Goal: Task Accomplishment & Management: Manage account settings

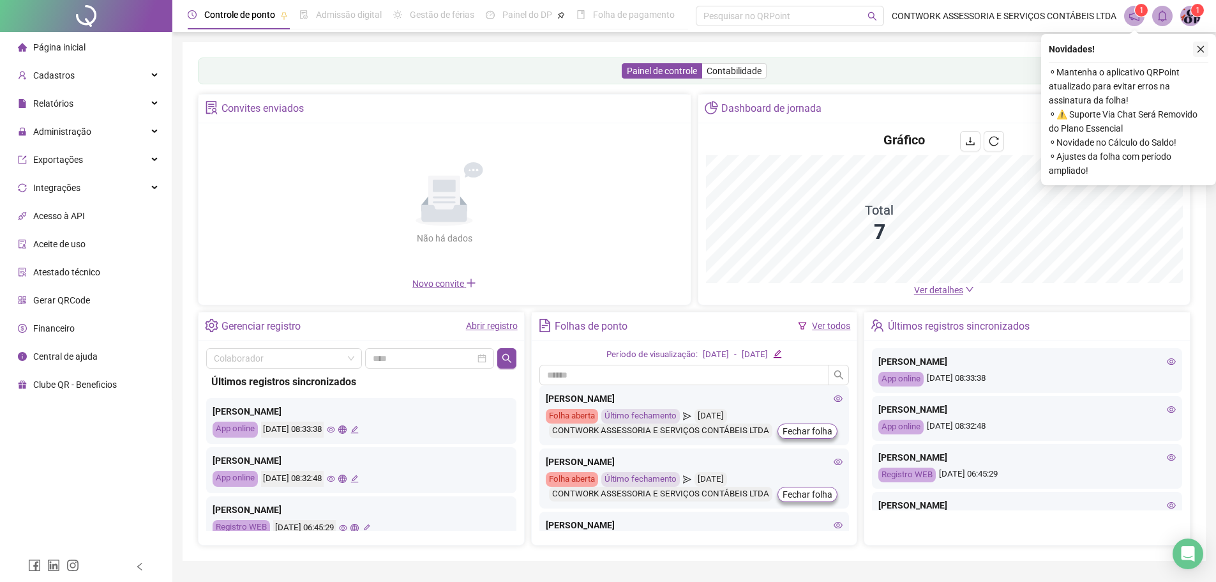
click at [1202, 42] on button "button" at bounding box center [1200, 48] width 15 height 15
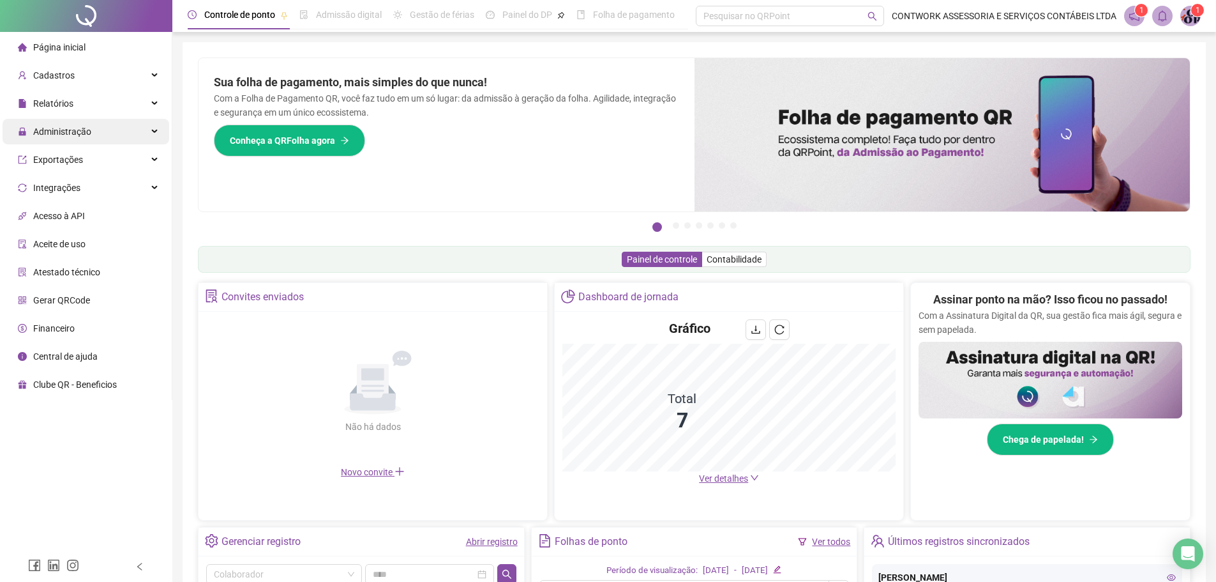
click at [71, 126] on span "Administração" at bounding box center [62, 131] width 58 height 10
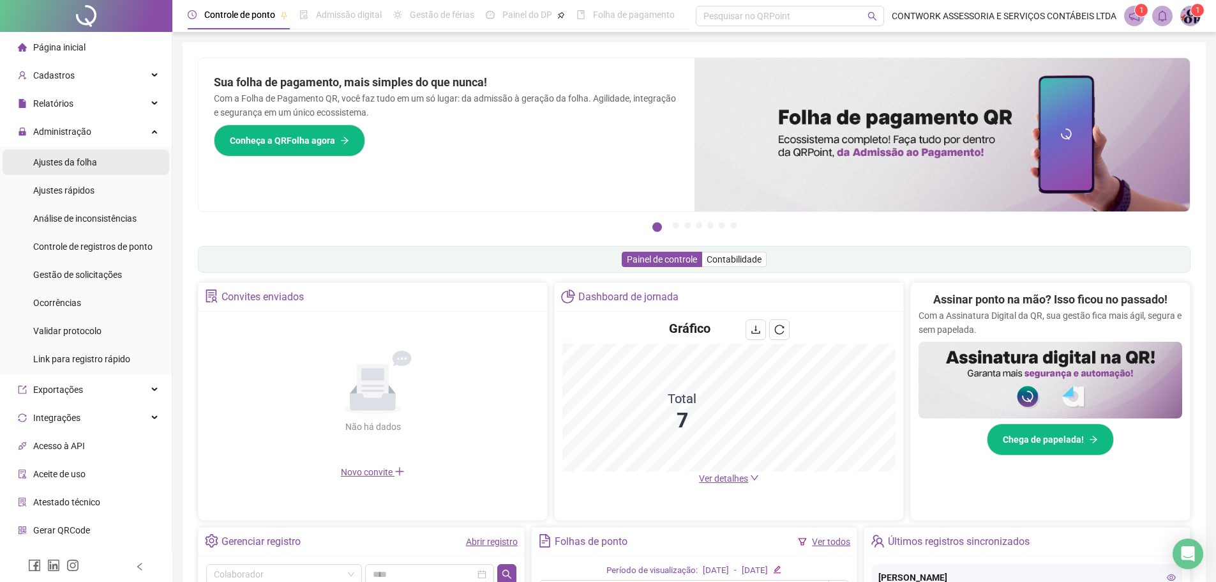
click at [68, 164] on span "Ajustes da folha" at bounding box center [65, 162] width 64 height 10
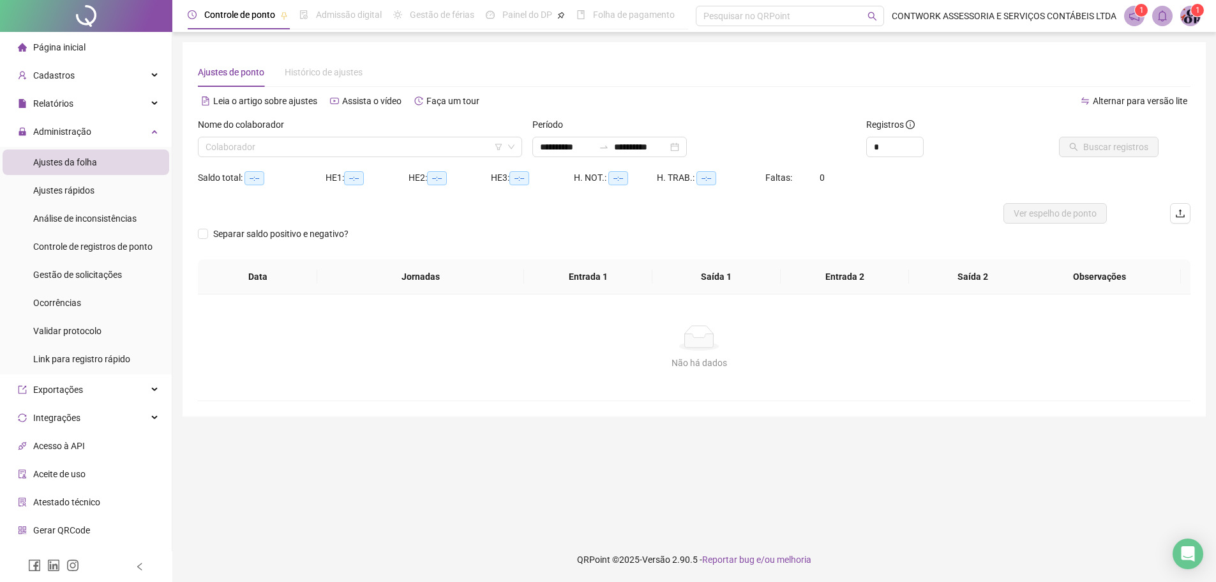
type input "**********"
click at [292, 144] on input "search" at bounding box center [356, 146] width 301 height 19
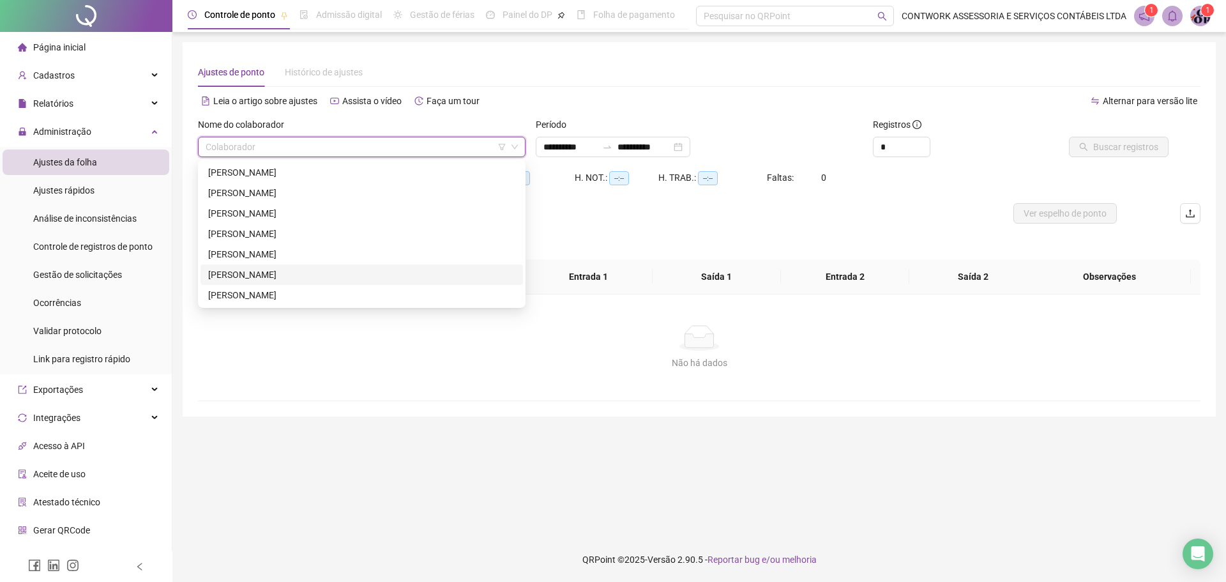
click at [262, 271] on div "[PERSON_NAME]" at bounding box center [361, 274] width 307 height 14
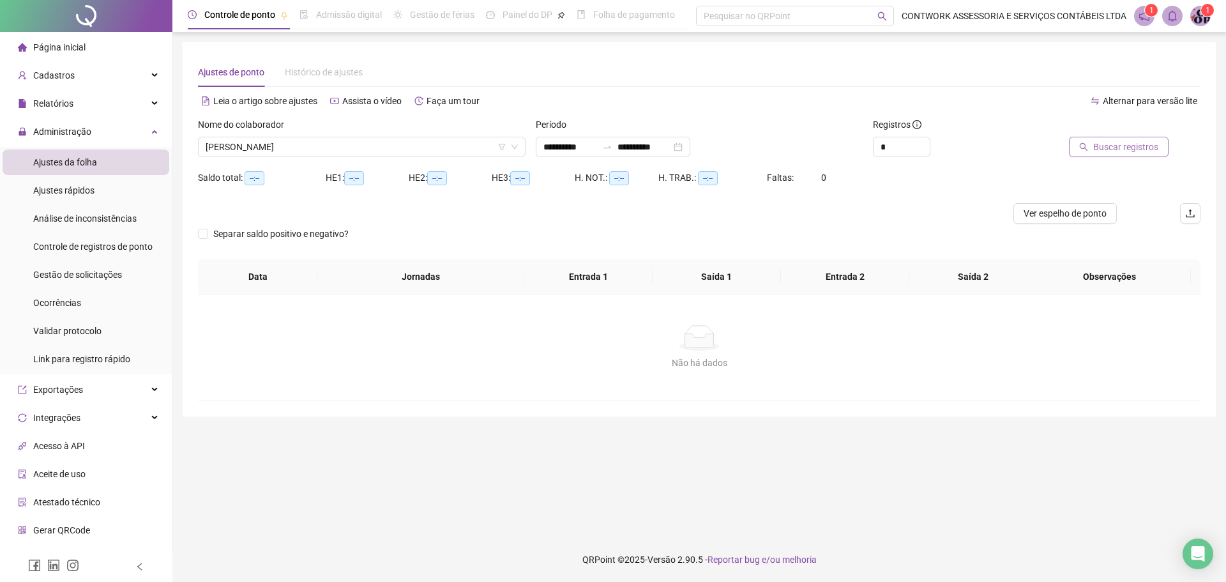
click at [1105, 147] on span "Buscar registros" at bounding box center [1125, 147] width 65 height 14
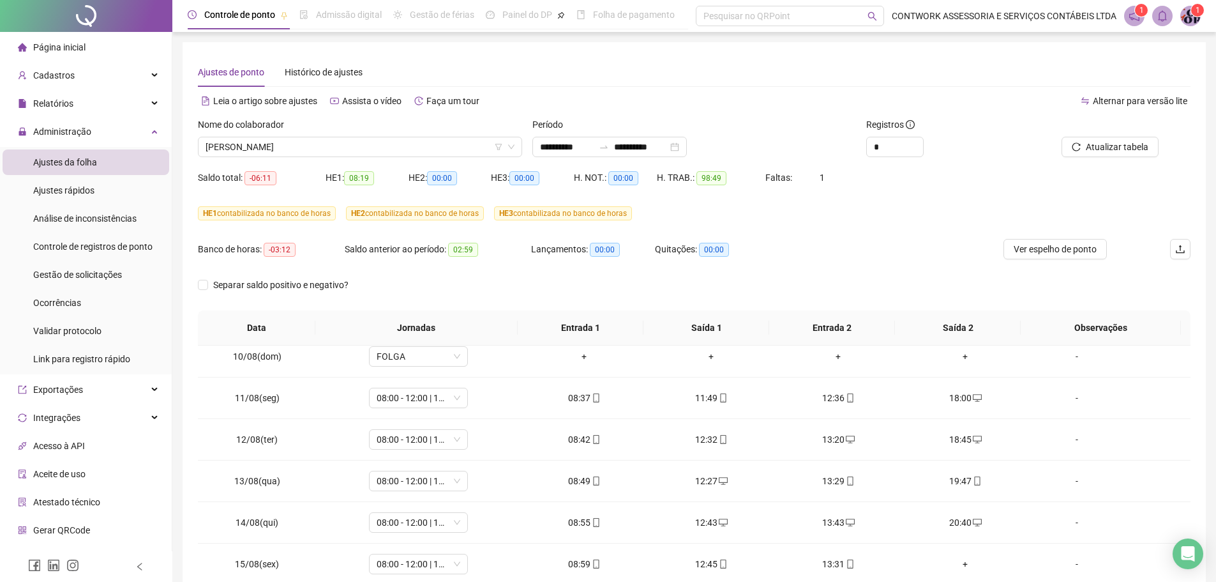
scroll to position [474, 0]
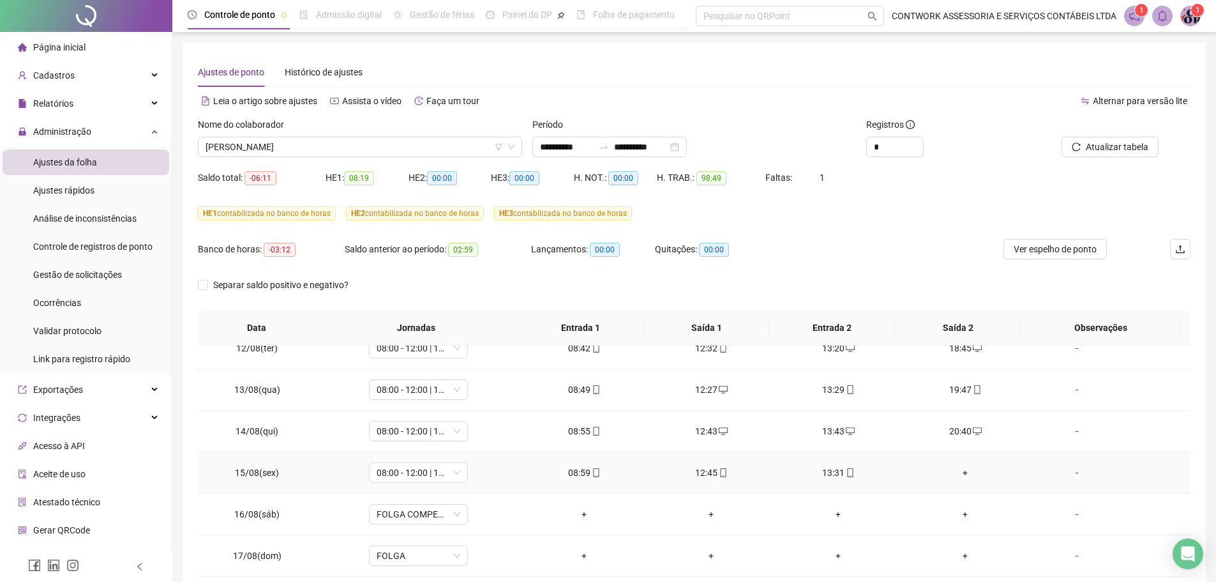
click at [954, 476] on div "+" at bounding box center [965, 472] width 107 height 14
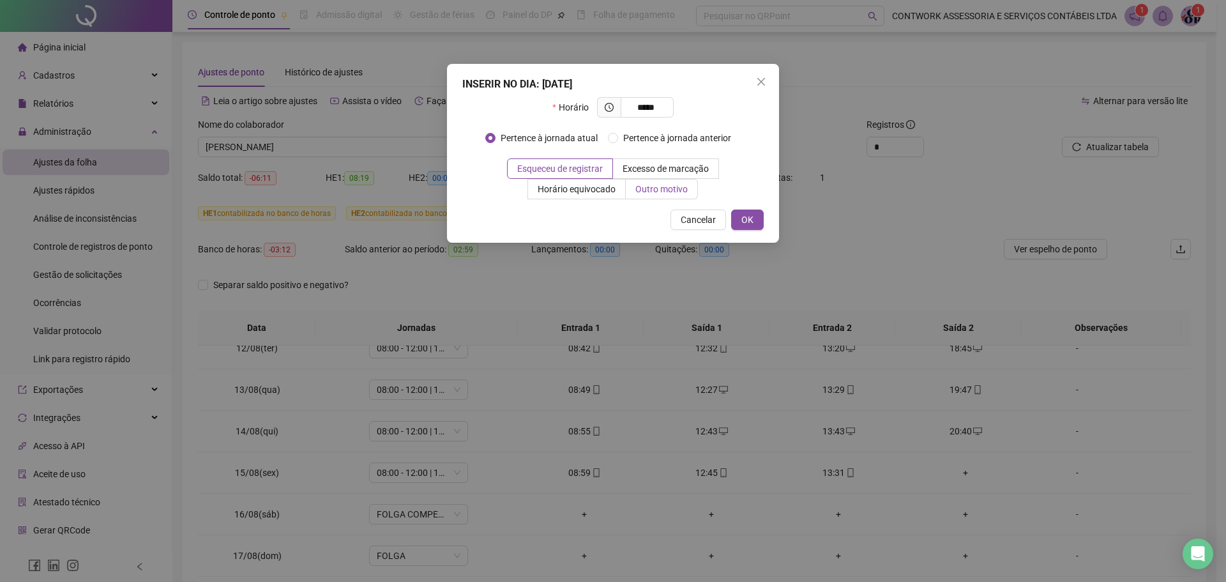
type input "*****"
click at [652, 186] on span "Outro motivo" at bounding box center [661, 189] width 52 height 10
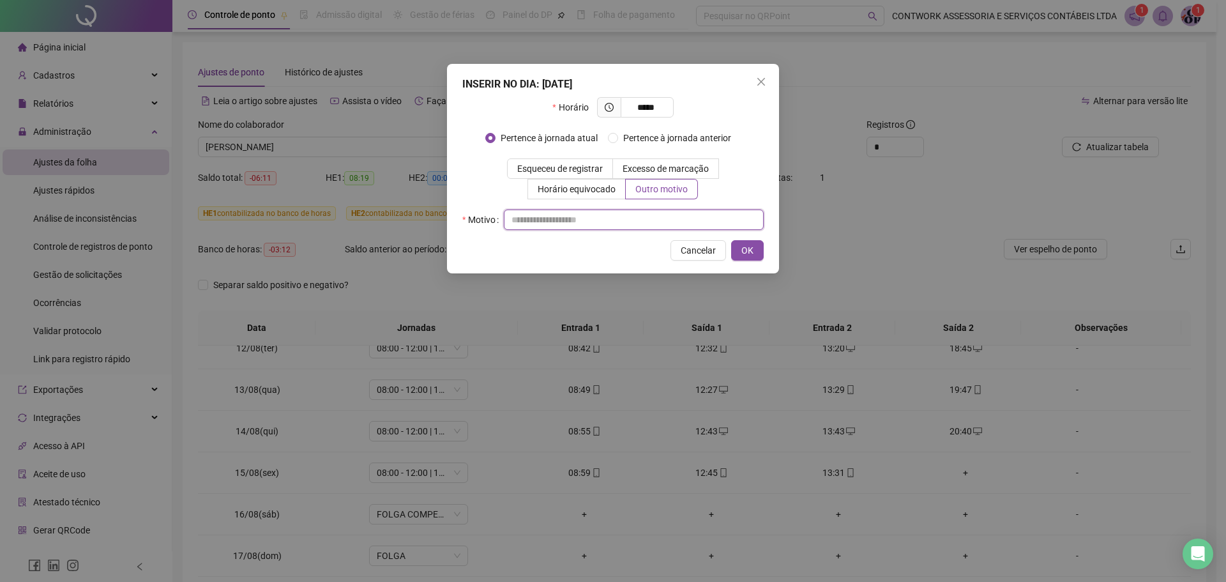
click at [557, 223] on input "text" at bounding box center [634, 219] width 260 height 20
type input "**********"
click at [745, 250] on span "OK" at bounding box center [747, 250] width 12 height 14
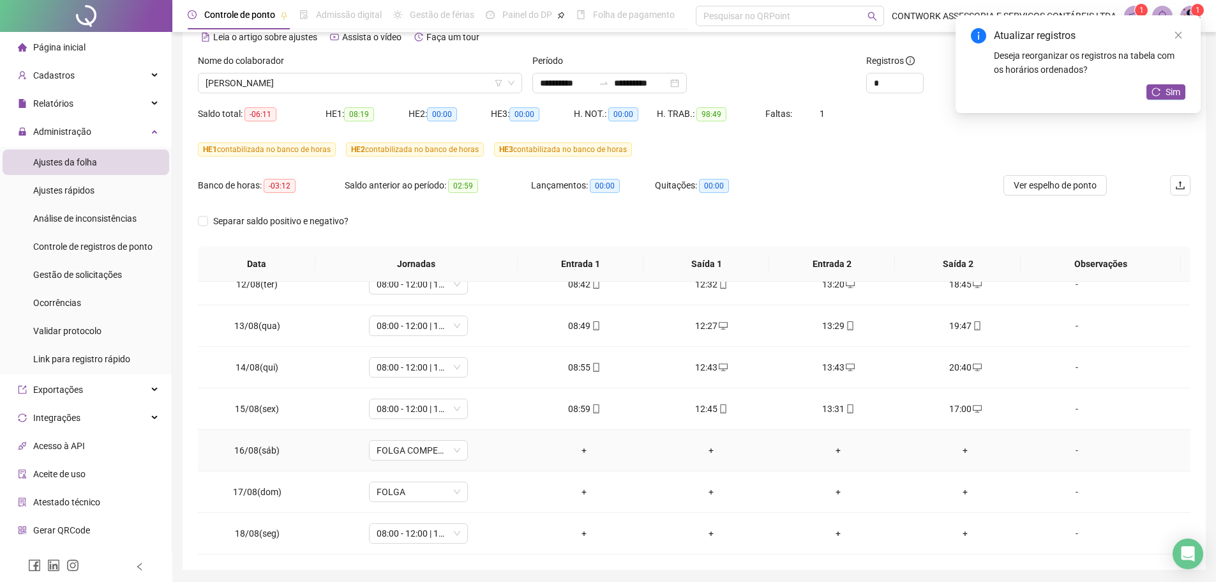
scroll to position [107, 0]
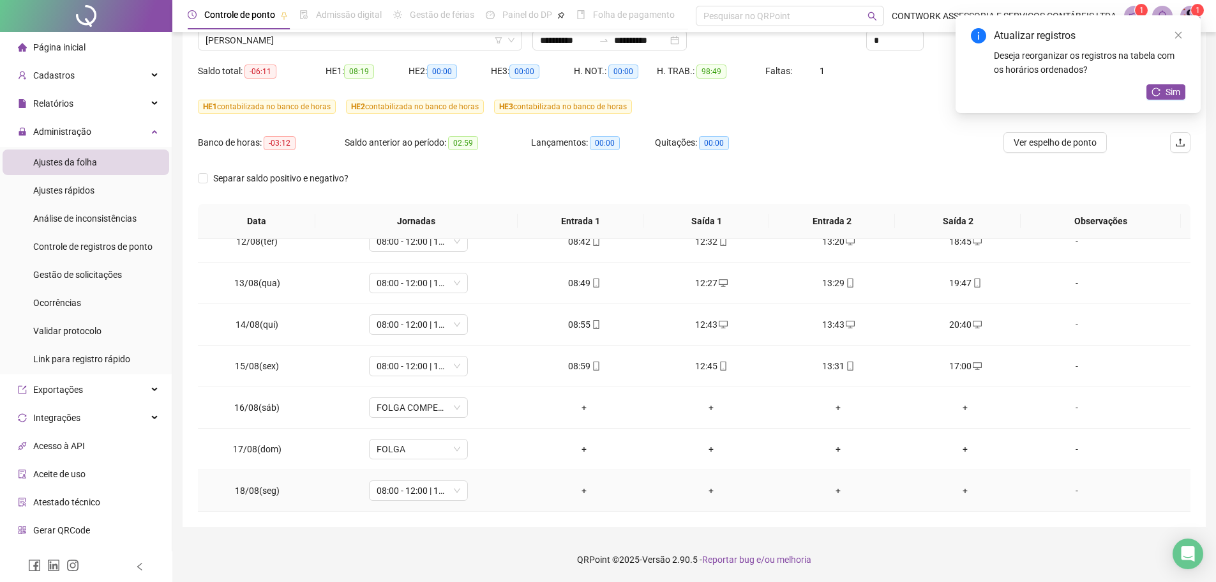
click at [588, 487] on div "+" at bounding box center [584, 490] width 107 height 14
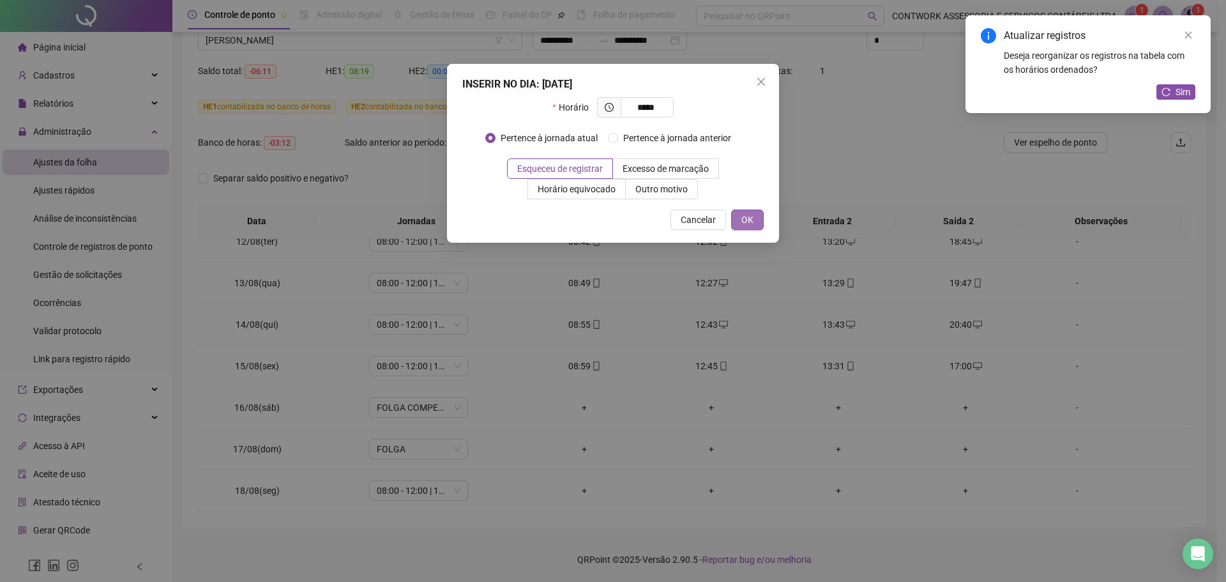
type input "*****"
click at [749, 227] on button "OK" at bounding box center [747, 219] width 33 height 20
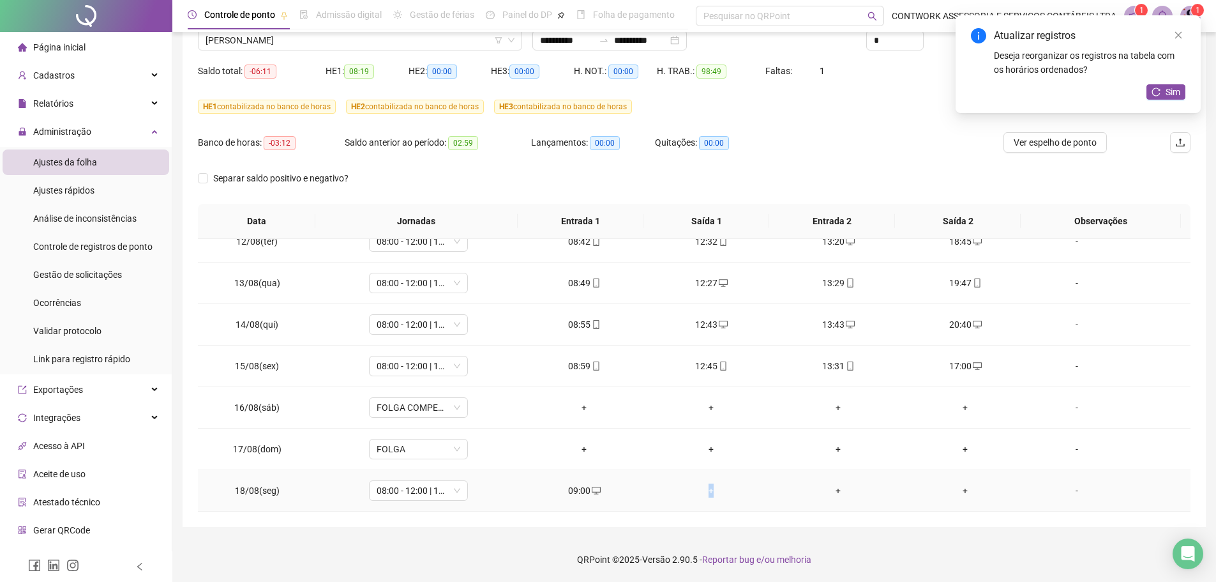
drag, startPoint x: 707, startPoint y: 498, endPoint x: 800, endPoint y: 502, distance: 93.3
click at [706, 498] on td "+" at bounding box center [711, 490] width 127 height 41
click at [705, 494] on div "+" at bounding box center [711, 490] width 107 height 14
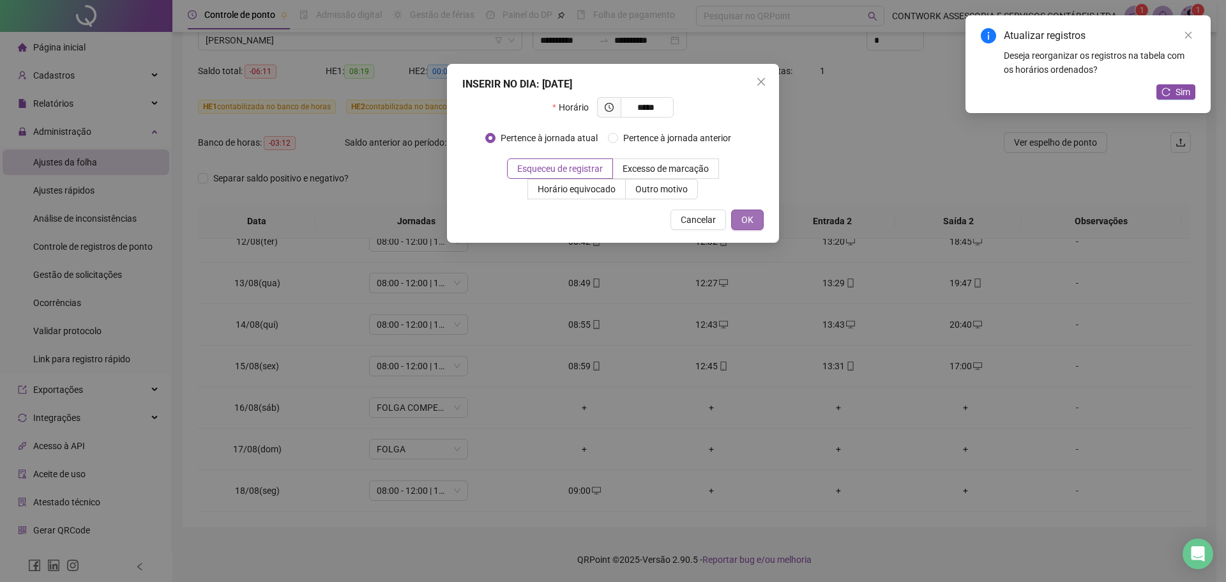
type input "*****"
click at [741, 214] on button "OK" at bounding box center [747, 219] width 33 height 20
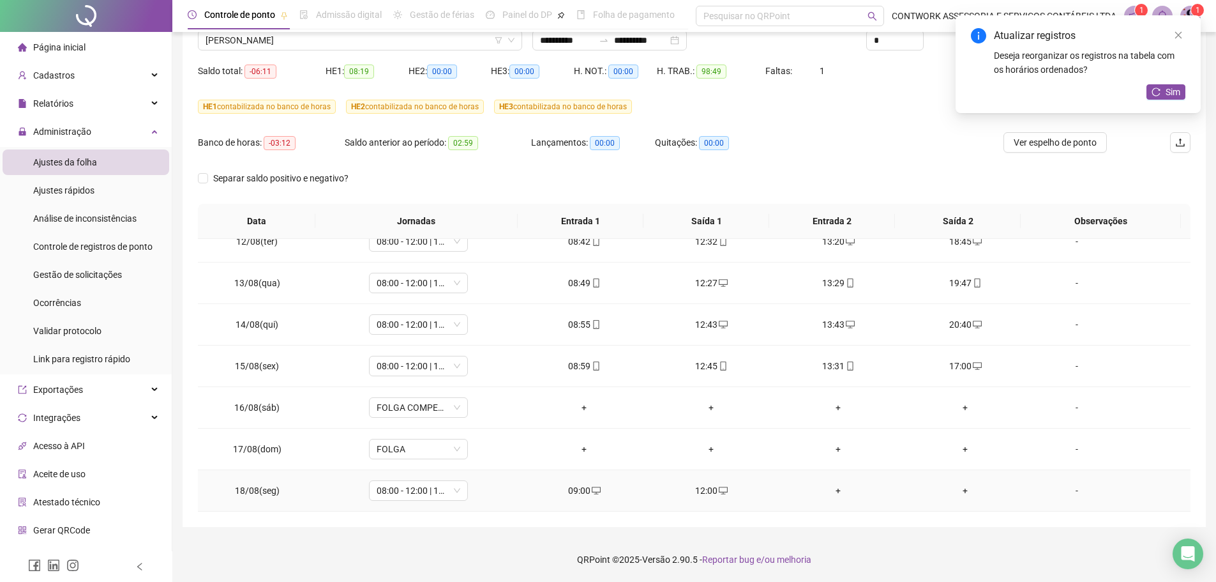
click at [831, 493] on div "+" at bounding box center [838, 490] width 107 height 14
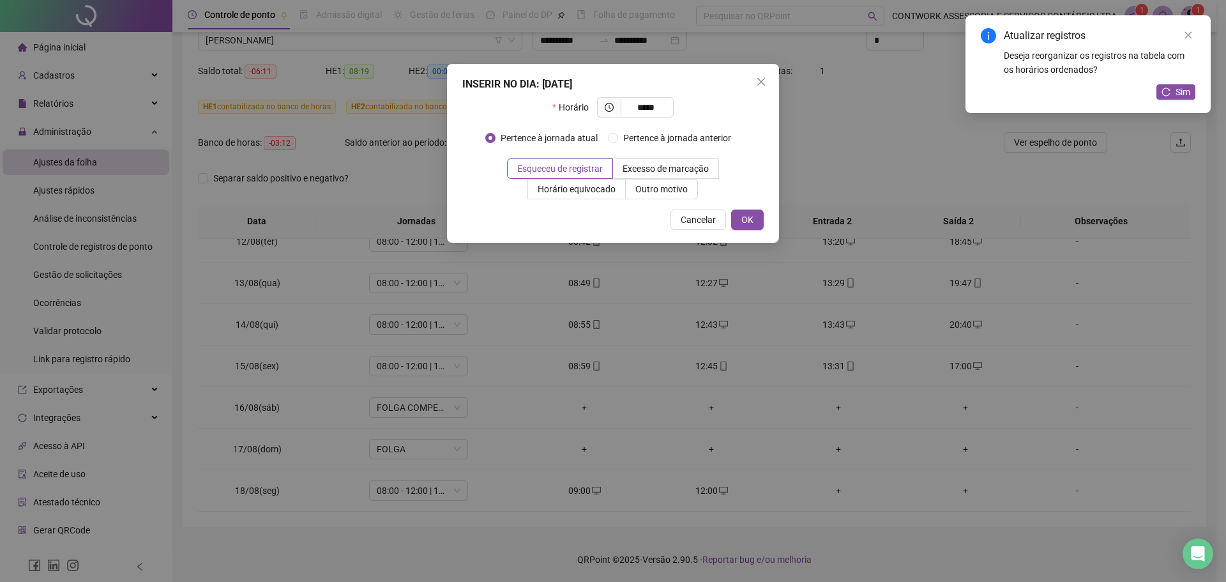
type input "*****"
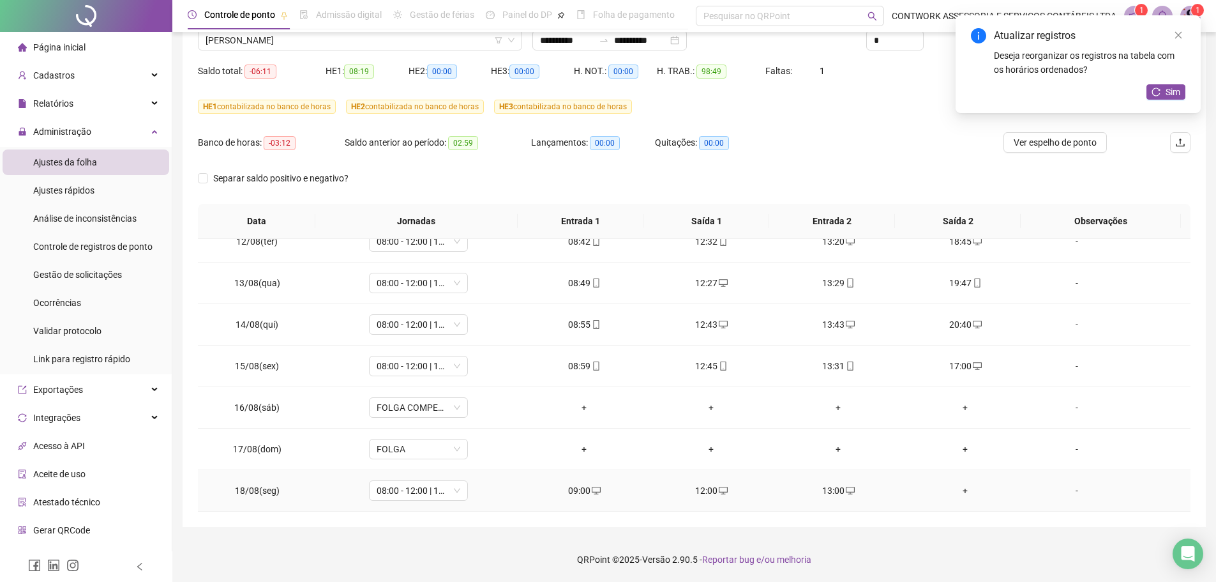
click at [956, 493] on div "+" at bounding box center [965, 490] width 107 height 14
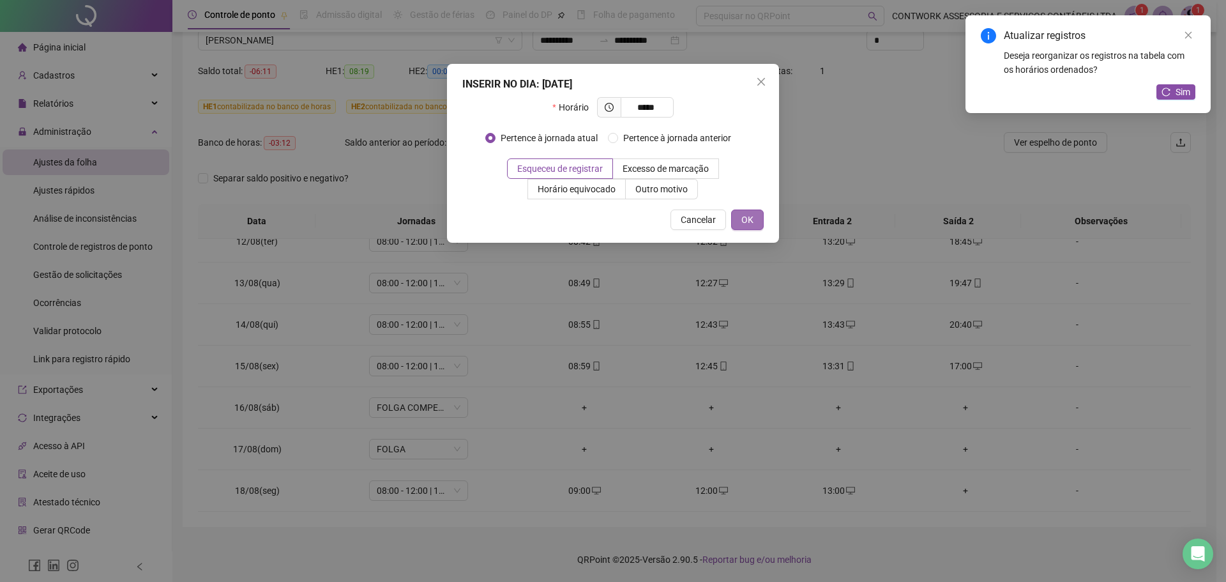
type input "*****"
click at [742, 221] on span "OK" at bounding box center [747, 220] width 12 height 14
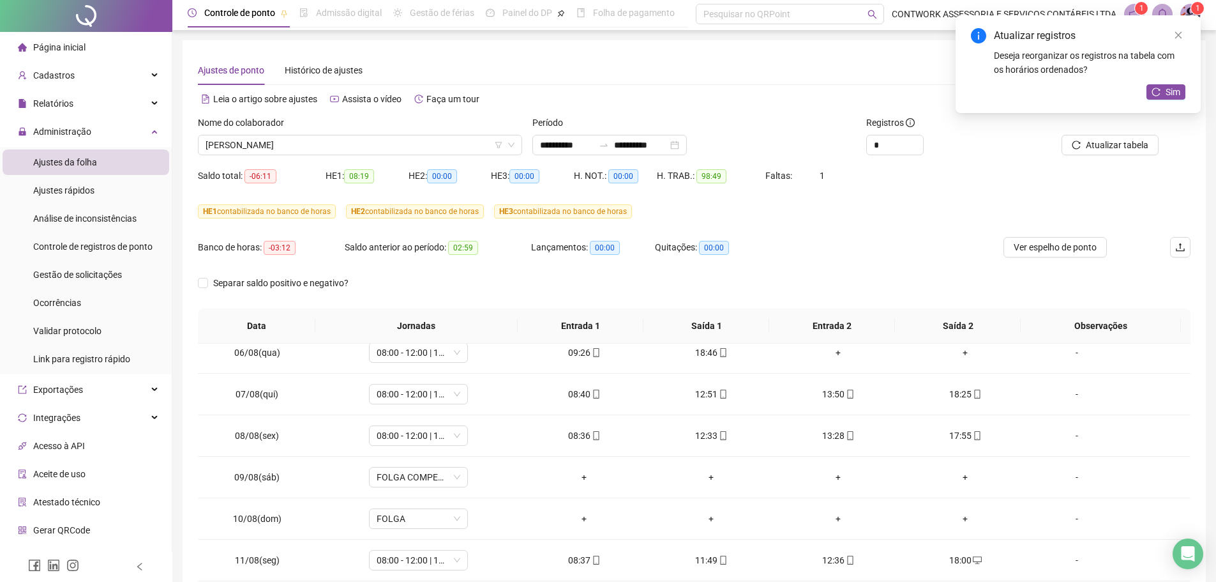
scroll to position [0, 0]
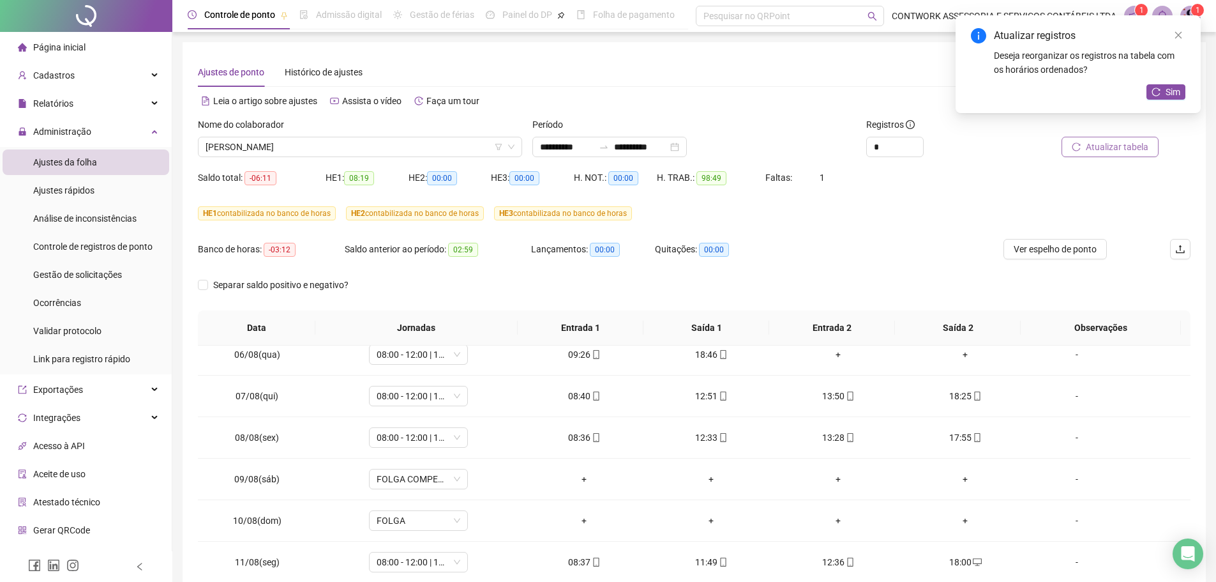
click at [1123, 146] on span "Atualizar tabela" at bounding box center [1117, 147] width 63 height 14
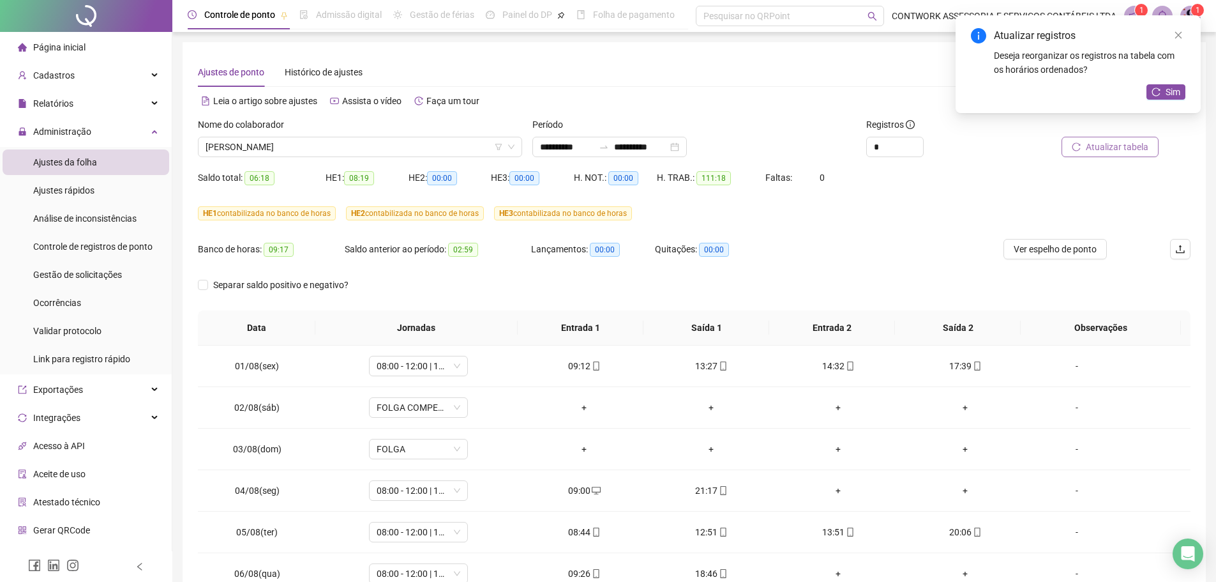
click at [1126, 142] on span "Atualizar tabela" at bounding box center [1117, 147] width 63 height 14
click at [1182, 33] on icon "close" at bounding box center [1178, 35] width 9 height 9
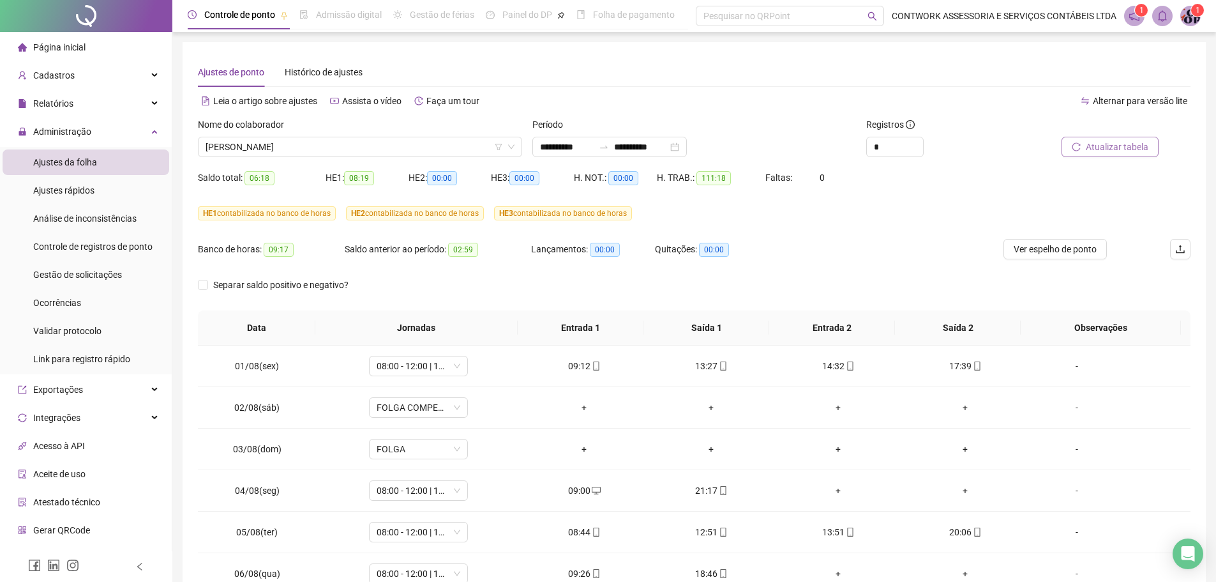
click at [1080, 149] on icon "reload" at bounding box center [1076, 146] width 9 height 9
click at [361, 146] on span "[PERSON_NAME]" at bounding box center [360, 146] width 309 height 19
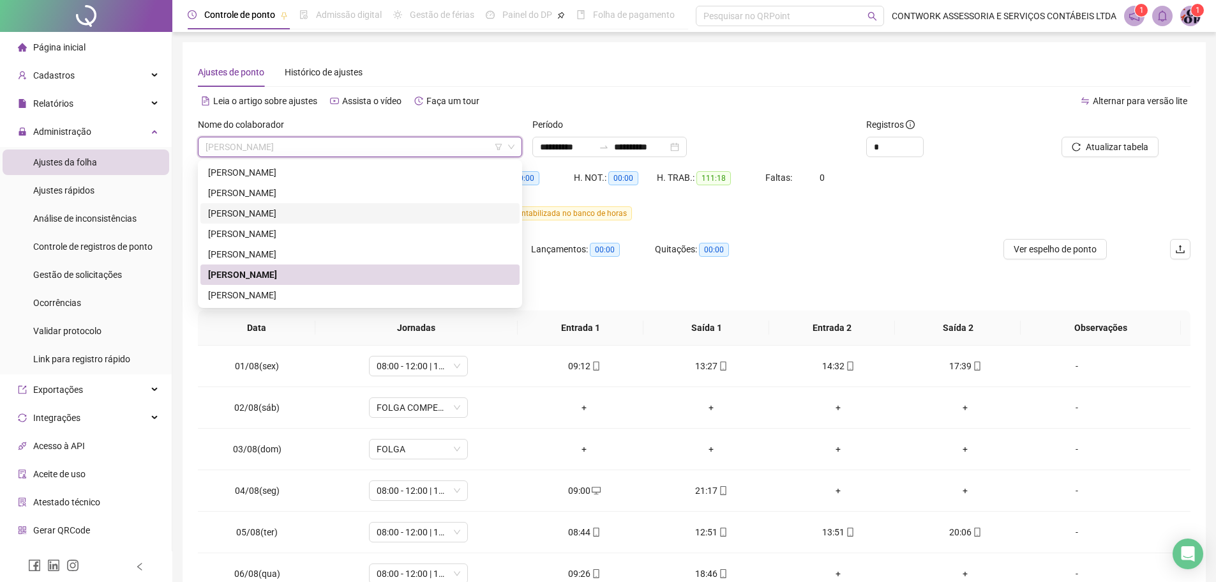
click at [238, 213] on div "[PERSON_NAME]" at bounding box center [360, 213] width 304 height 14
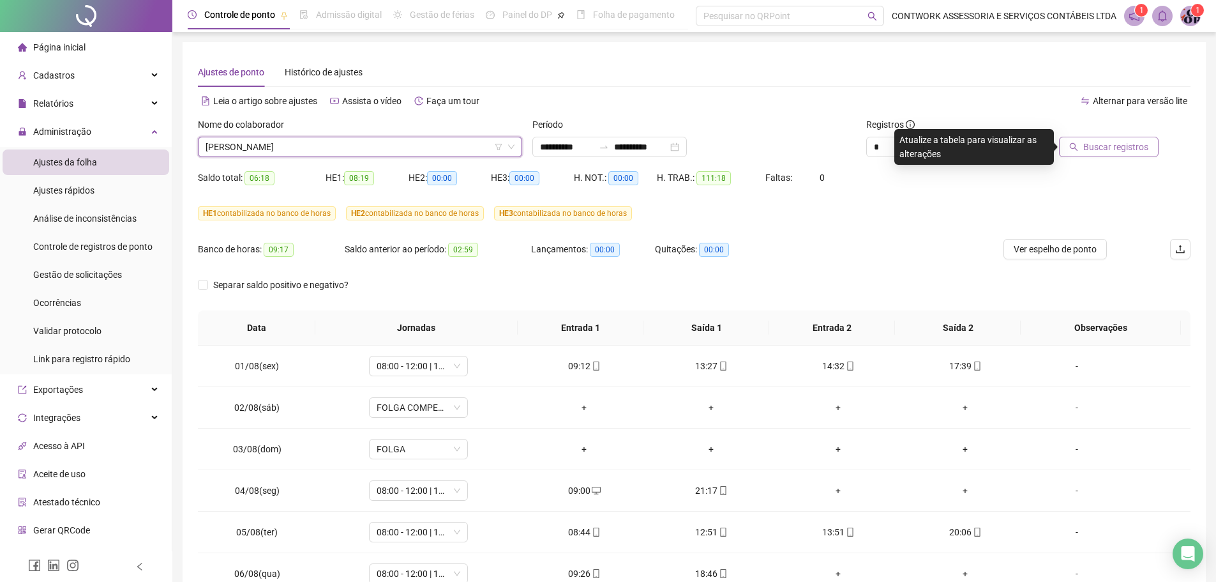
click at [1103, 150] on span "Buscar registros" at bounding box center [1115, 147] width 65 height 14
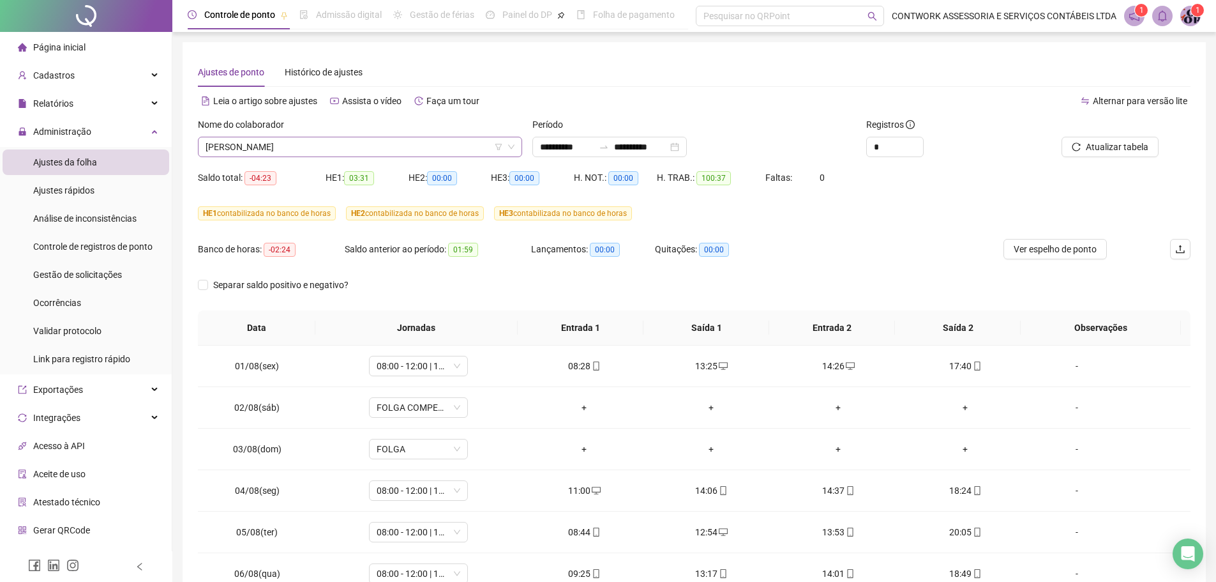
click at [230, 144] on span "[PERSON_NAME]" at bounding box center [360, 146] width 309 height 19
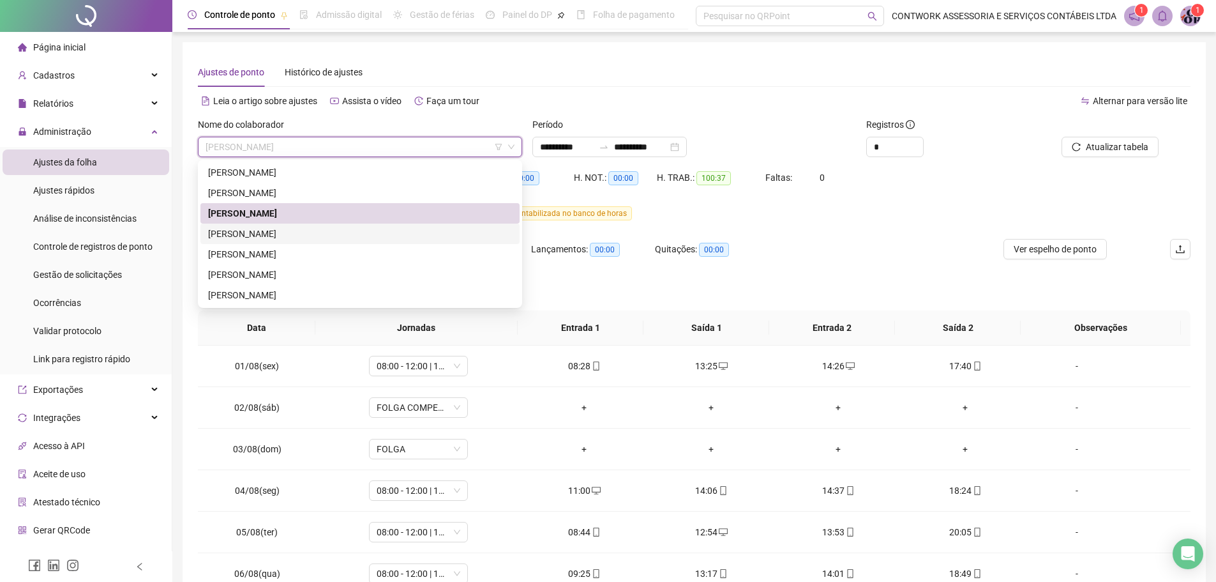
click at [239, 228] on div "[PERSON_NAME]" at bounding box center [360, 234] width 304 height 14
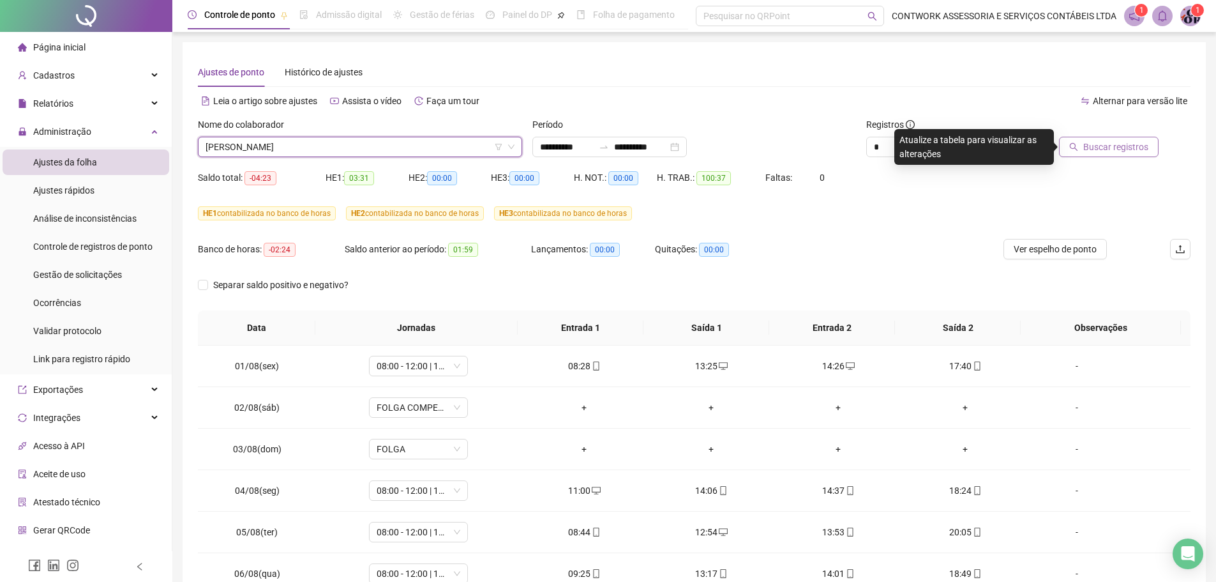
click at [1112, 153] on span "Buscar registros" at bounding box center [1115, 147] width 65 height 14
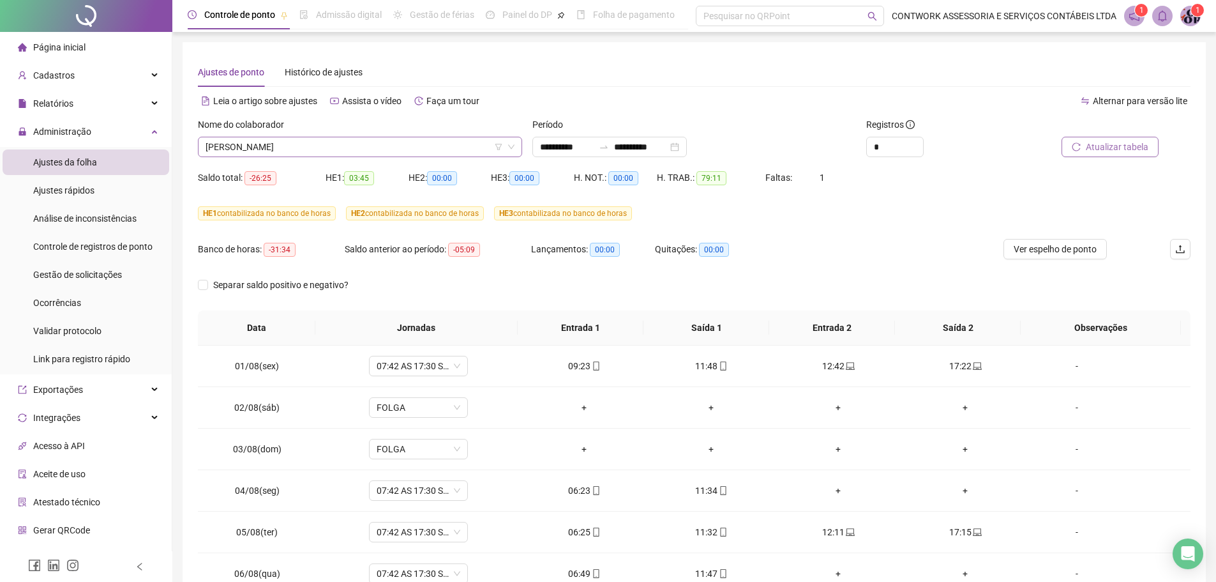
click at [326, 142] on span "[PERSON_NAME]" at bounding box center [360, 146] width 309 height 19
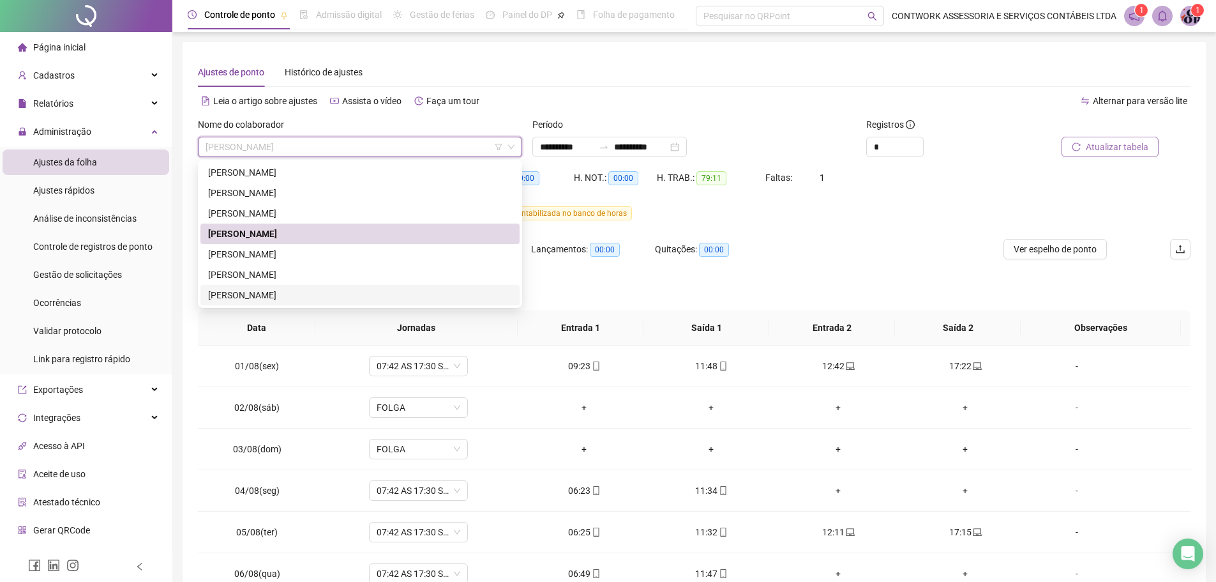
click at [265, 288] on div "[PERSON_NAME]" at bounding box center [360, 295] width 304 height 14
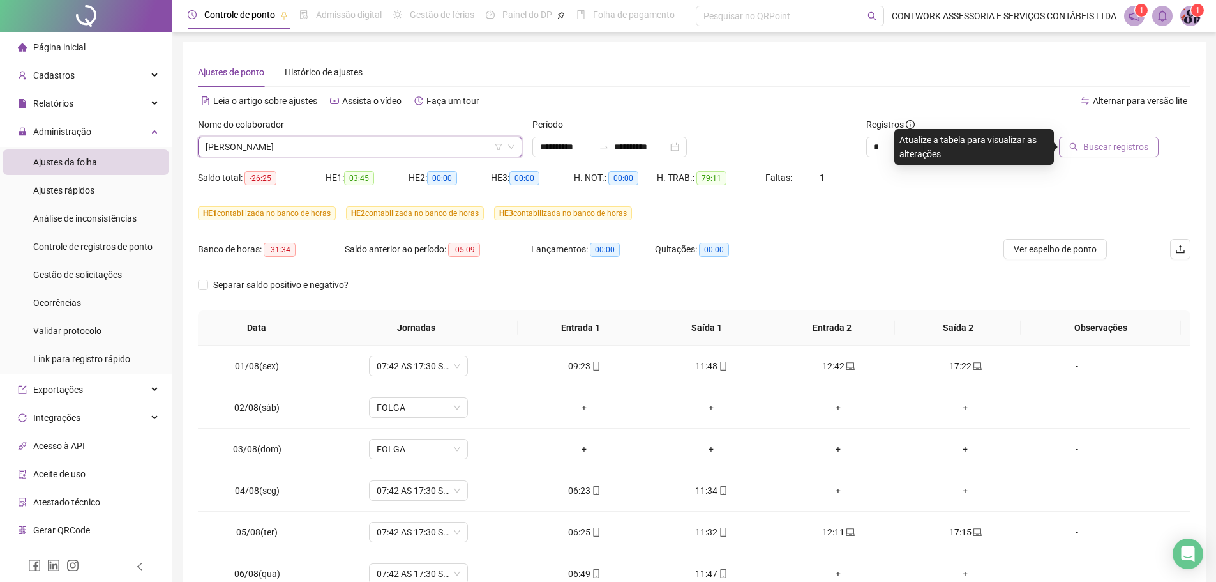
click at [1108, 154] on button "Buscar registros" at bounding box center [1109, 147] width 100 height 20
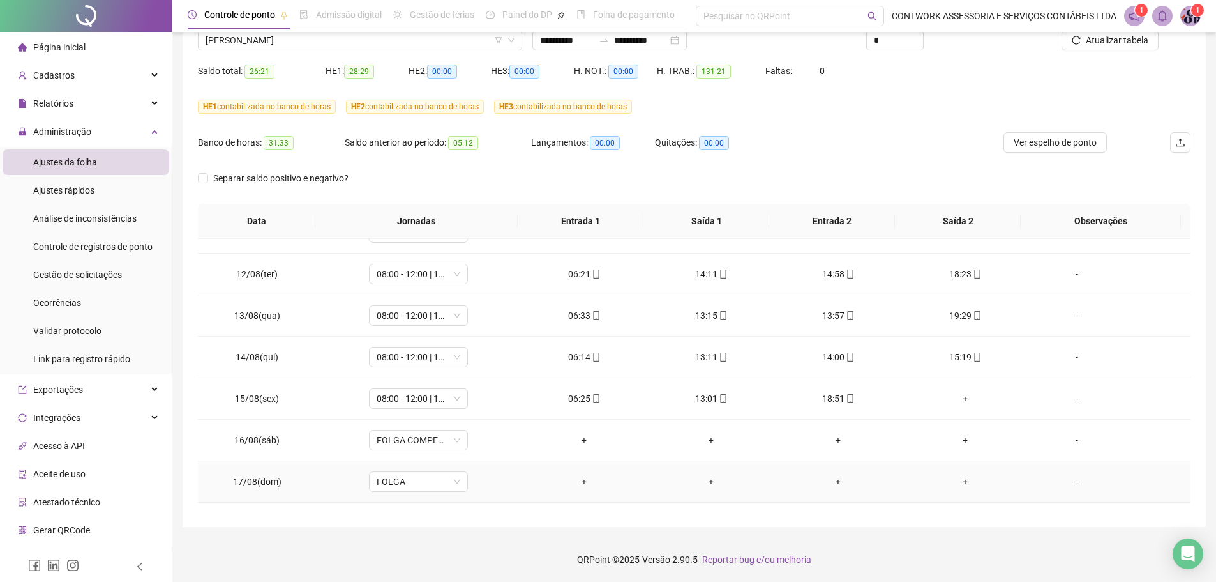
scroll to position [411, 0]
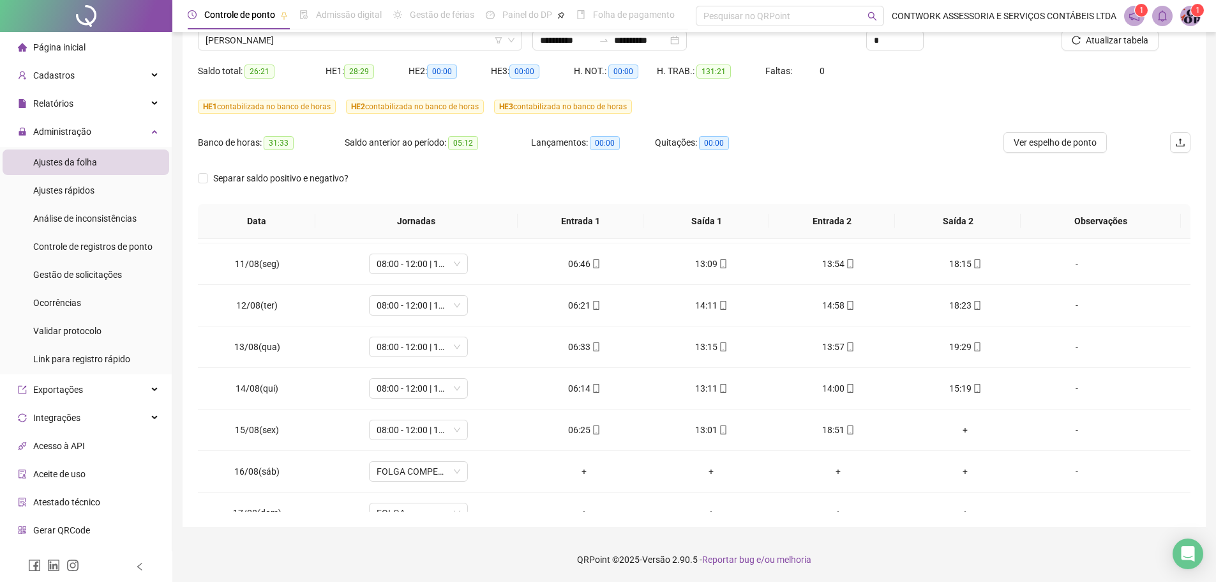
drag, startPoint x: 101, startPoint y: 276, endPoint x: 176, endPoint y: 281, distance: 74.8
click at [102, 276] on span "Gestão de solicitações" at bounding box center [77, 274] width 89 height 10
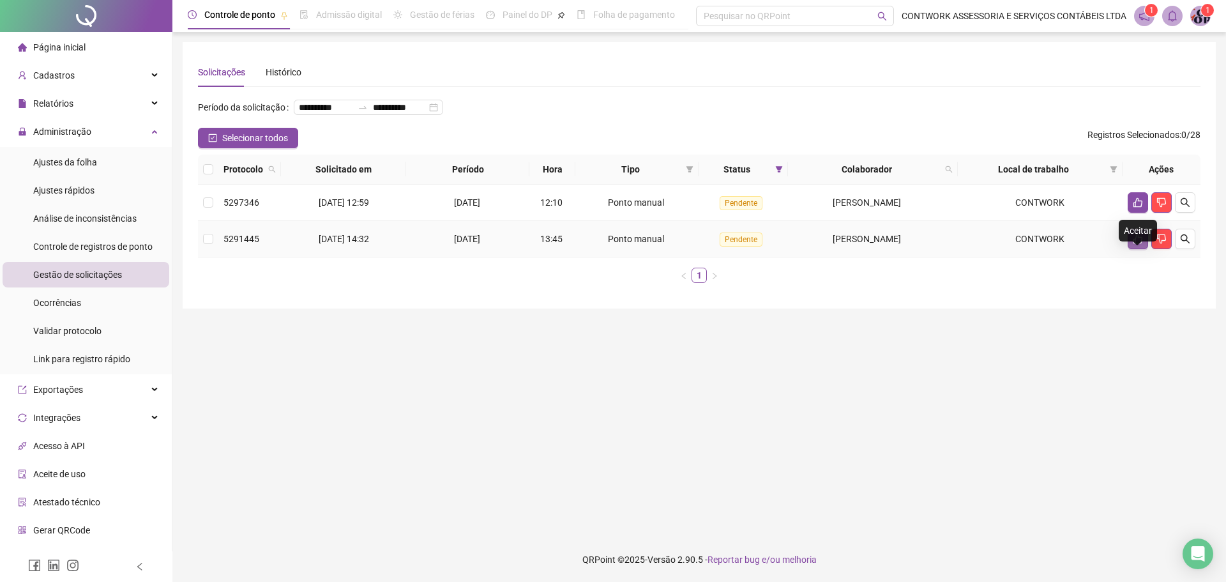
click at [1141, 244] on icon "like" at bounding box center [1137, 239] width 9 height 10
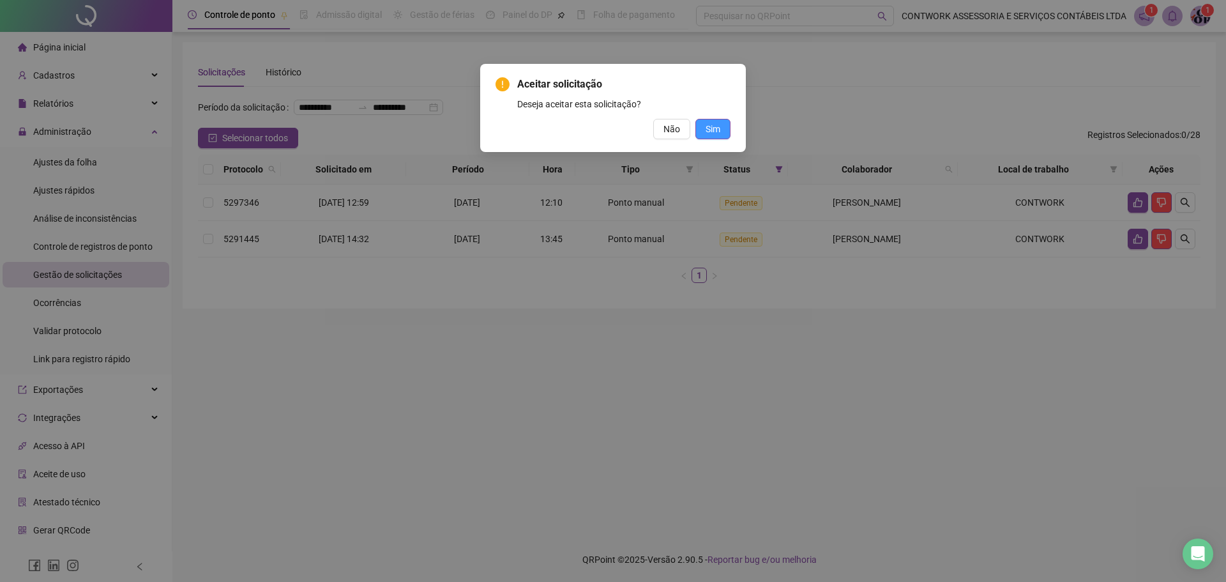
click at [712, 132] on span "Sim" at bounding box center [712, 129] width 15 height 14
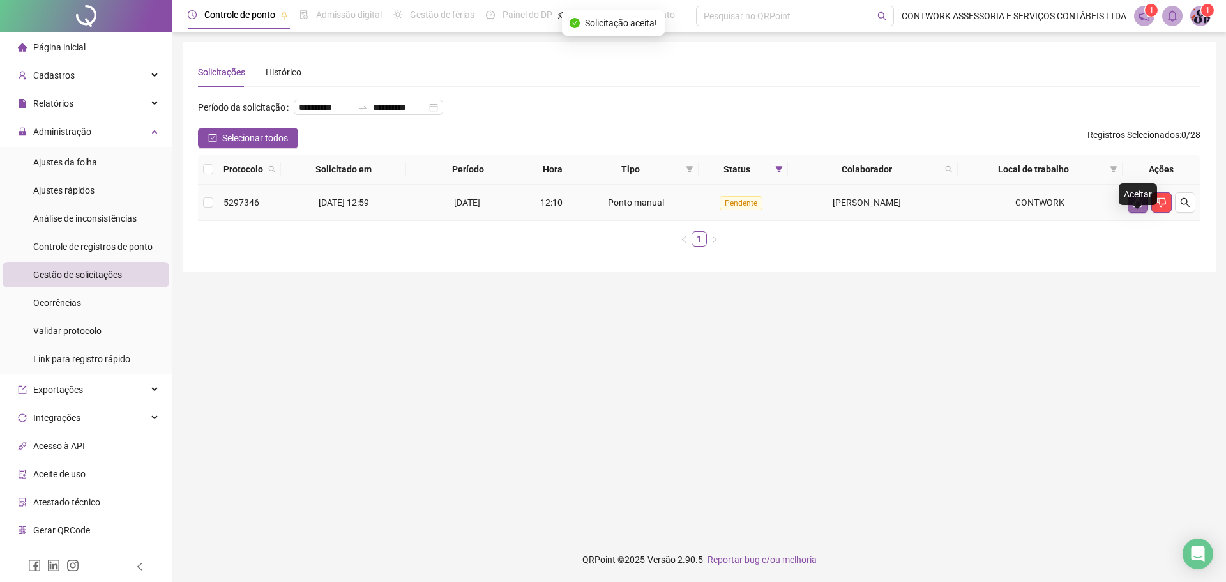
click at [1143, 213] on button "button" at bounding box center [1137, 202] width 20 height 20
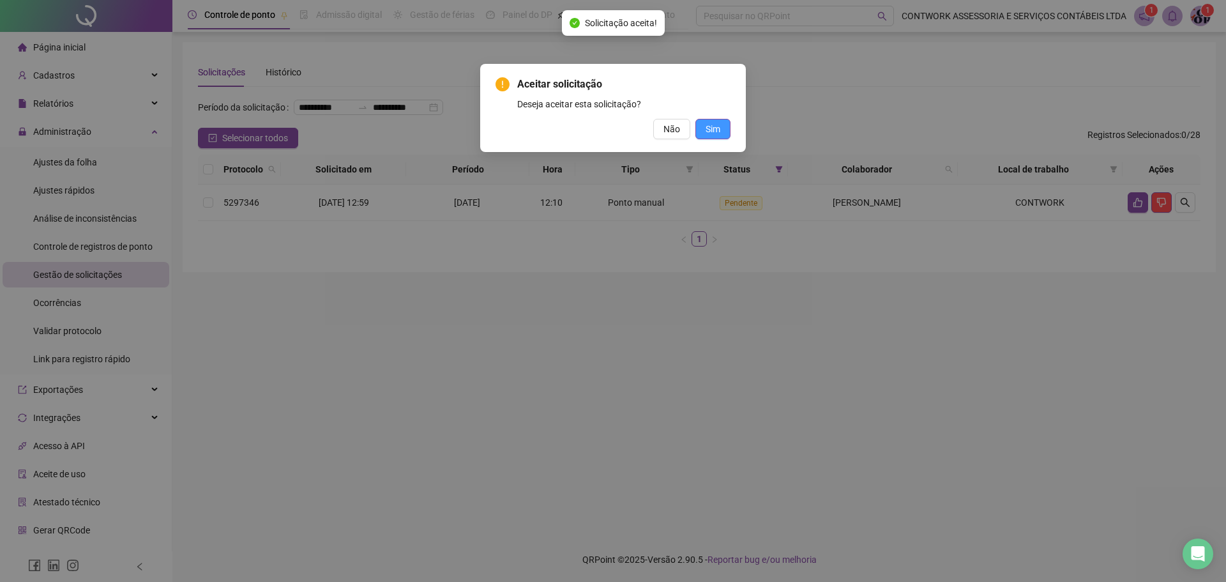
click at [716, 136] on button "Sim" at bounding box center [712, 129] width 35 height 20
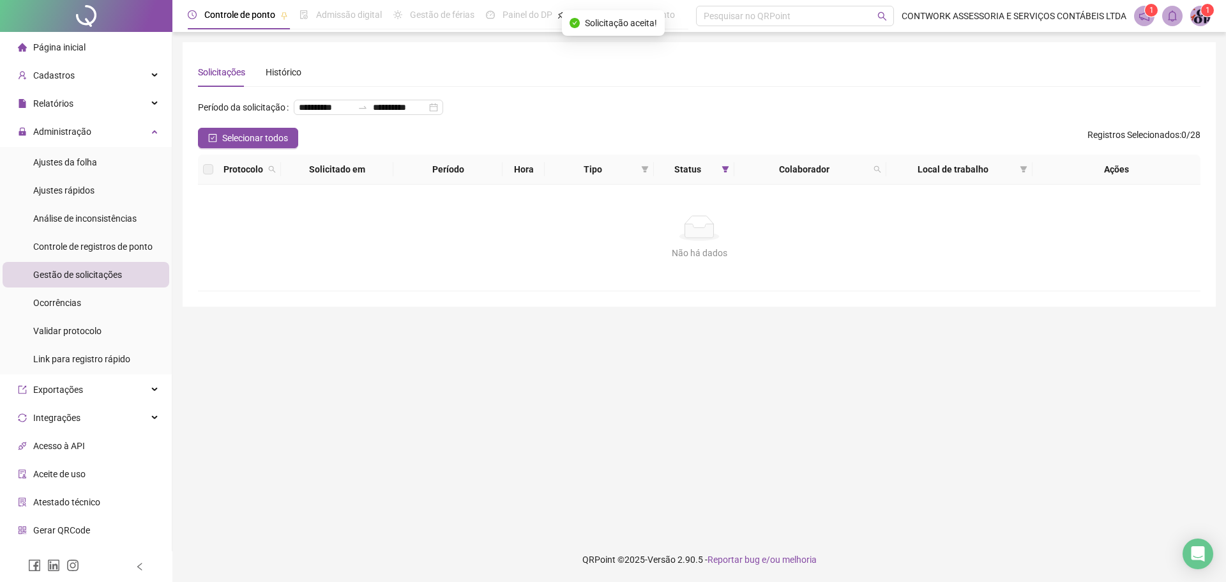
click at [78, 44] on span "Página inicial" at bounding box center [59, 47] width 52 height 10
